Goal: Task Accomplishment & Management: Use online tool/utility

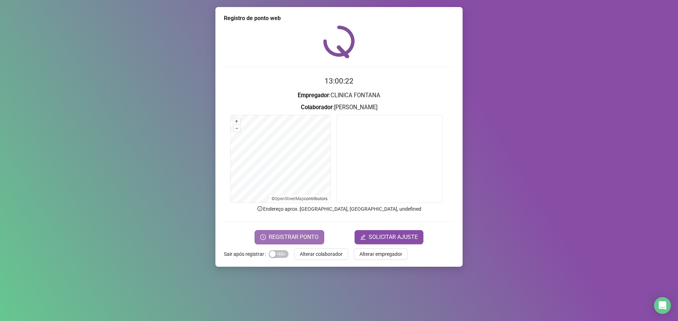
click at [295, 240] on span "REGISTRAR PONTO" at bounding box center [294, 237] width 50 height 8
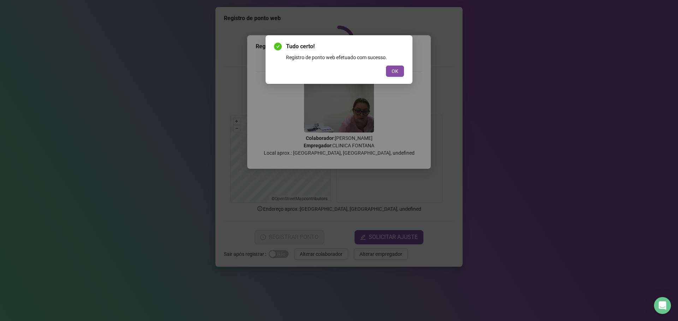
click at [404, 69] on div "Tudo certo! Registro de ponto web efetuado com sucesso. OK" at bounding box center [338, 59] width 147 height 49
click at [399, 72] on button "OK" at bounding box center [395, 71] width 18 height 11
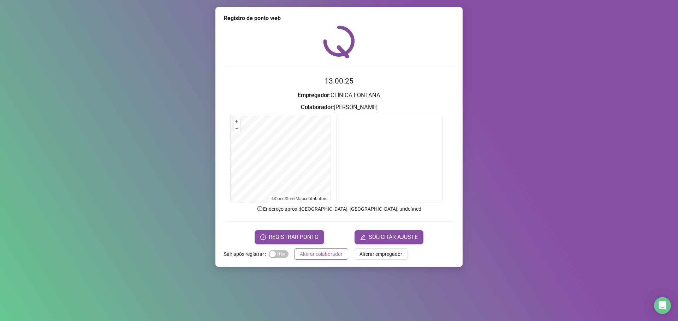
click at [324, 254] on span "Alterar colaborador" at bounding box center [321, 255] width 43 height 8
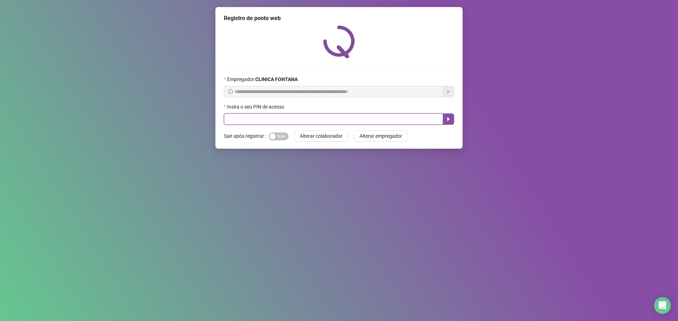
click at [373, 118] on input "text" at bounding box center [333, 119] width 219 height 11
type input "*****"
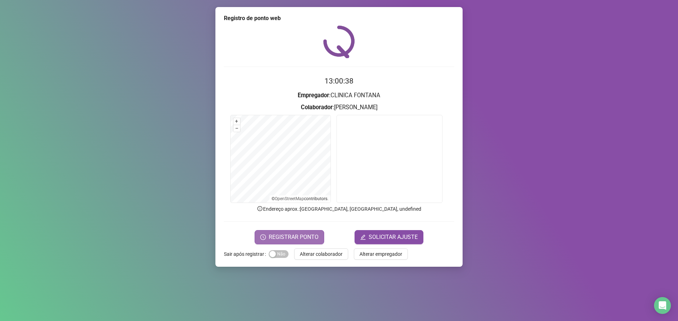
click at [287, 235] on span "REGISTRAR PONTO" at bounding box center [294, 237] width 50 height 8
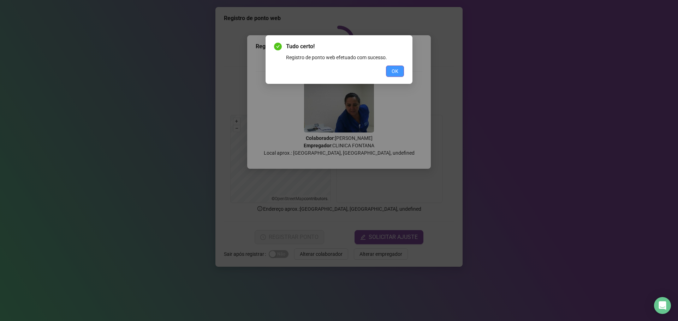
click at [393, 68] on span "OK" at bounding box center [394, 71] width 7 height 8
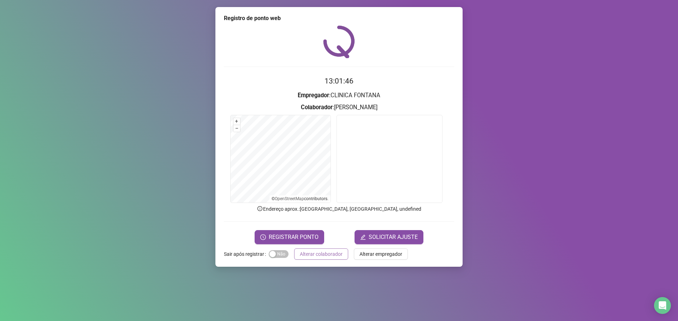
click at [316, 257] on span "Alterar colaborador" at bounding box center [321, 255] width 43 height 8
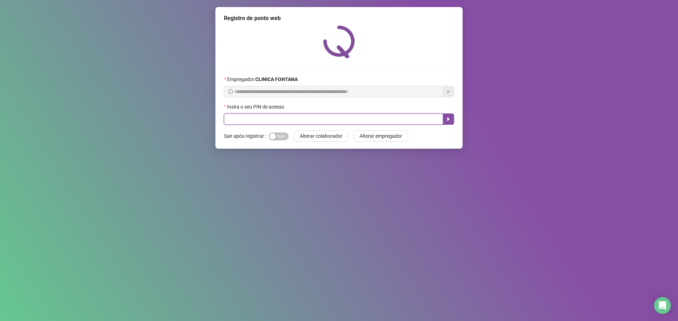
click at [288, 120] on input "text" at bounding box center [333, 119] width 219 height 11
type input "*****"
click at [448, 119] on icon "caret-right" at bounding box center [448, 120] width 2 height 4
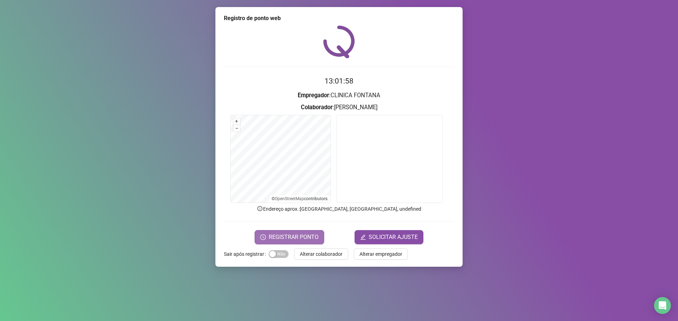
click at [283, 233] on span "REGISTRAR PONTO" at bounding box center [294, 237] width 50 height 8
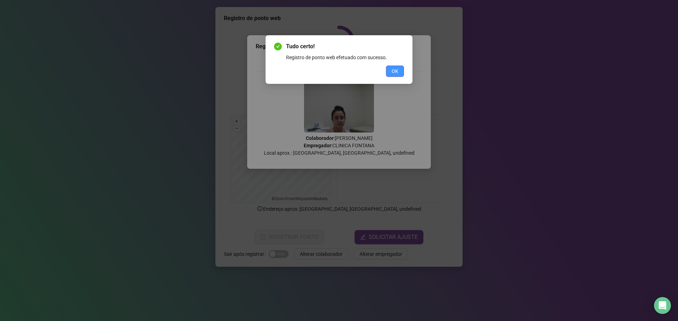
click at [390, 72] on button "OK" at bounding box center [395, 71] width 18 height 11
